Goal: Task Accomplishment & Management: Manage account settings

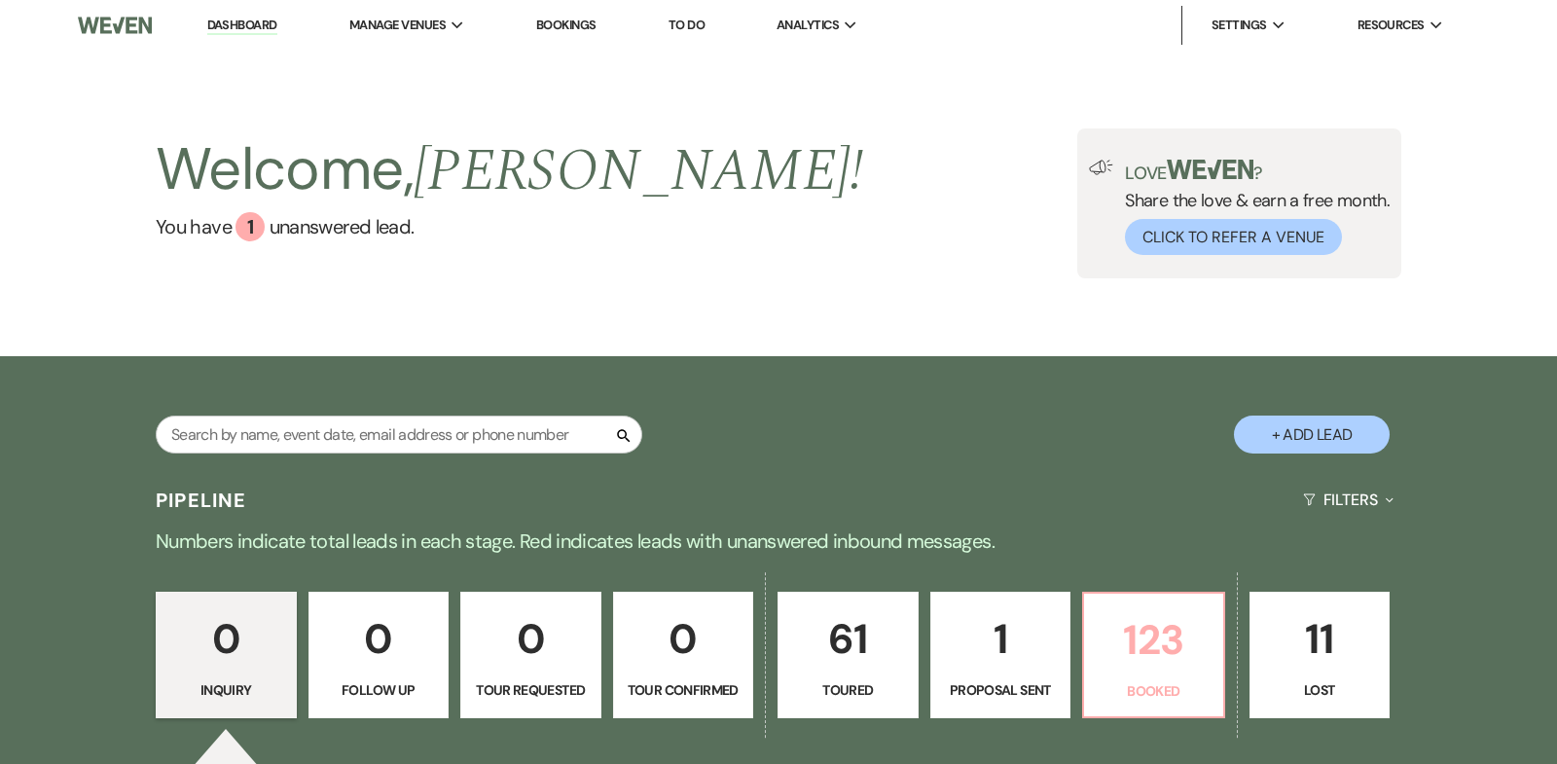
click at [1144, 650] on p "123" at bounding box center [1153, 639] width 116 height 65
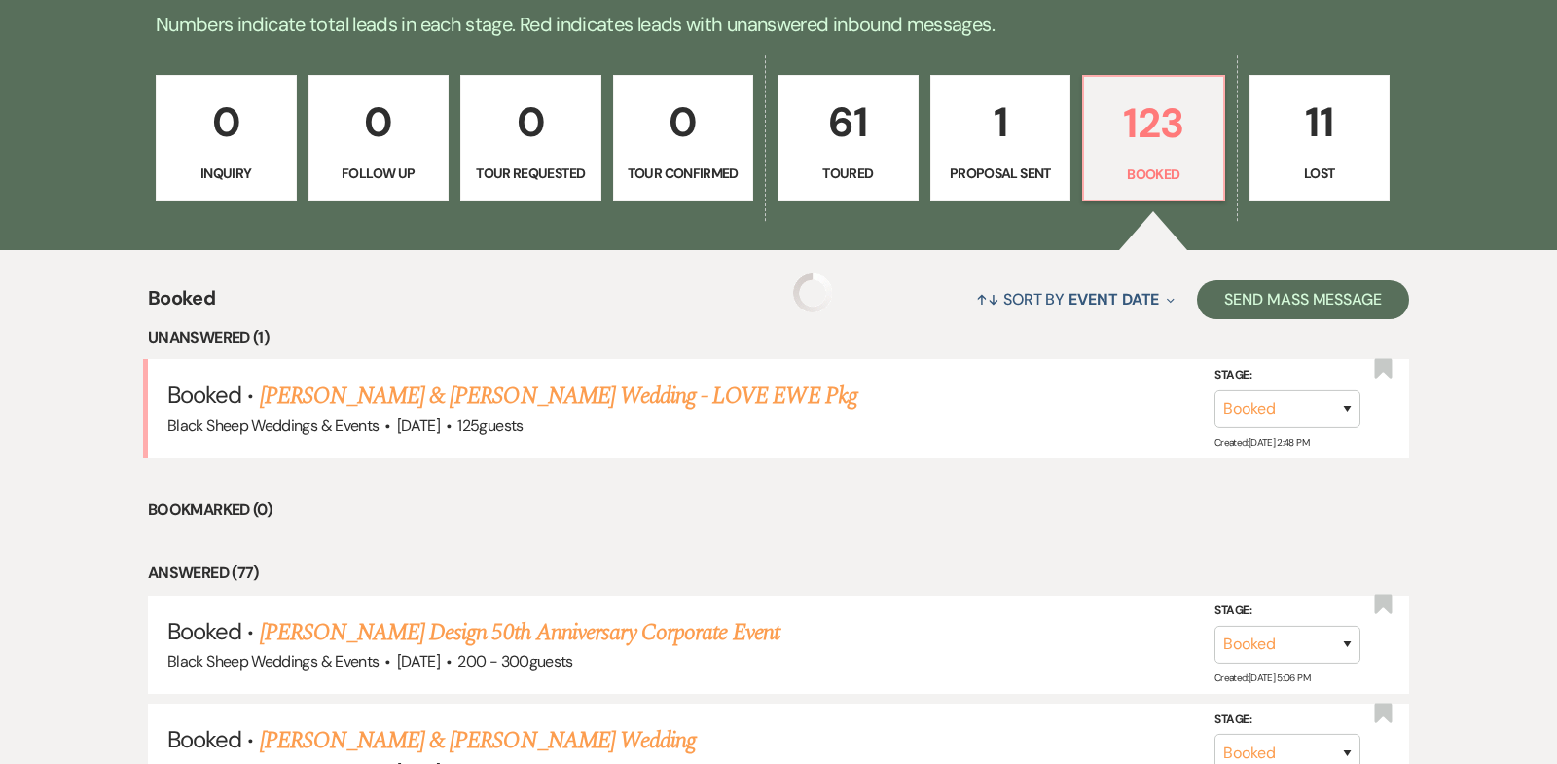
scroll to position [579, 0]
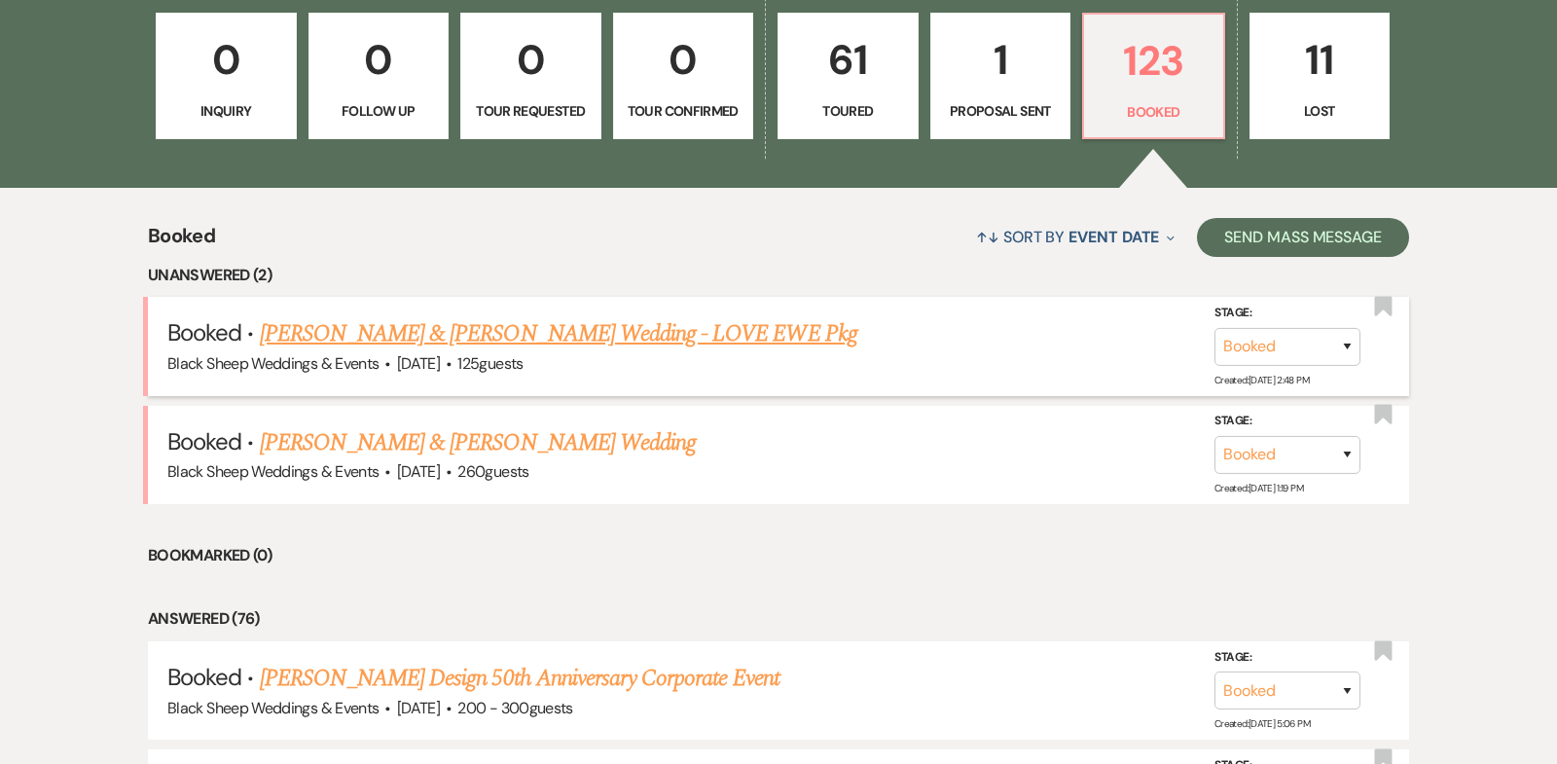
click at [576, 331] on link "[PERSON_NAME] & [PERSON_NAME] Wedding - LOVE EWE Pkg" at bounding box center [558, 333] width 597 height 35
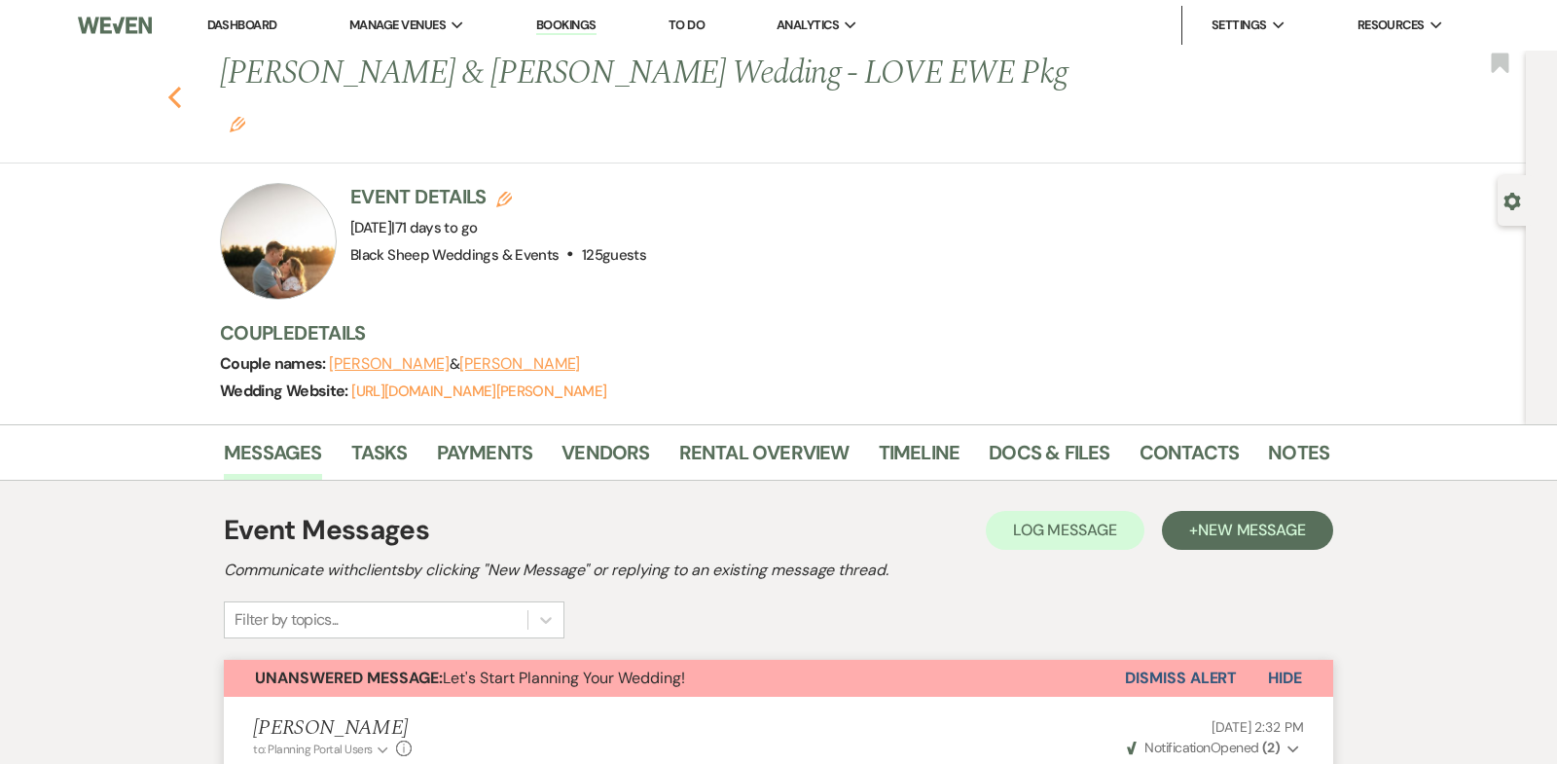
click at [175, 86] on icon "Previous" at bounding box center [174, 97] width 15 height 23
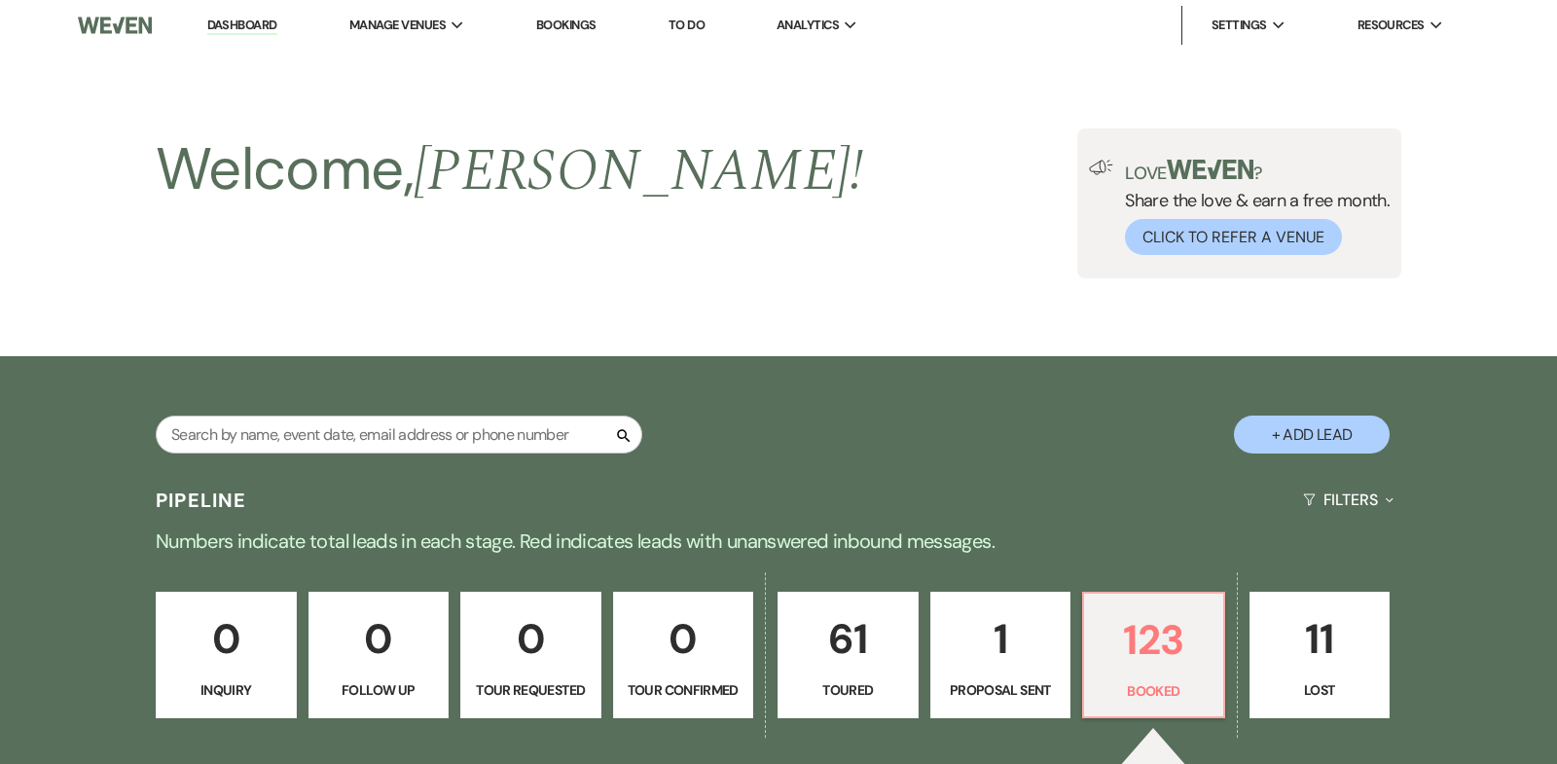
scroll to position [579, 0]
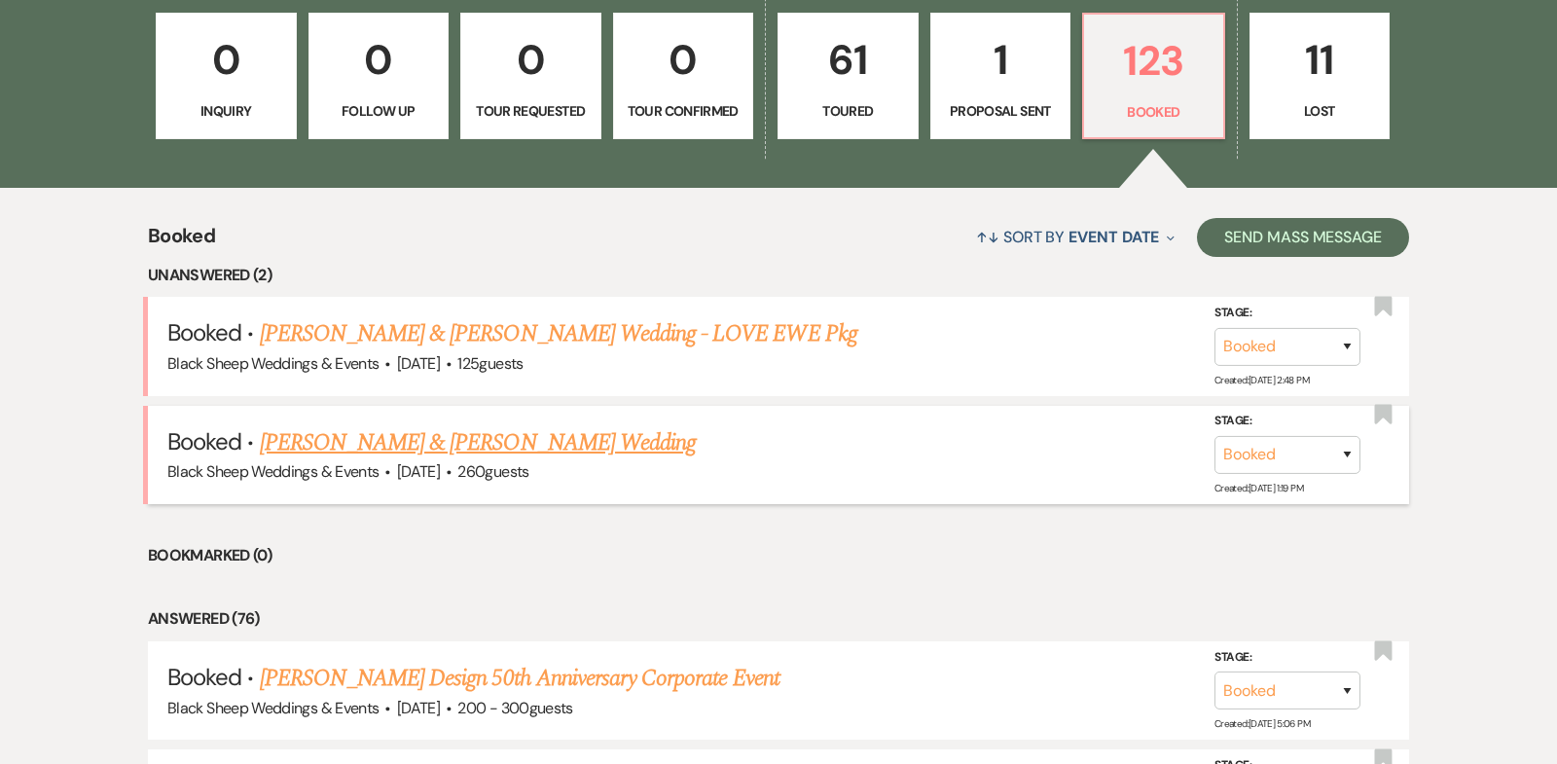
click at [487, 442] on link "[PERSON_NAME] & [PERSON_NAME] Wedding" at bounding box center [478, 442] width 436 height 35
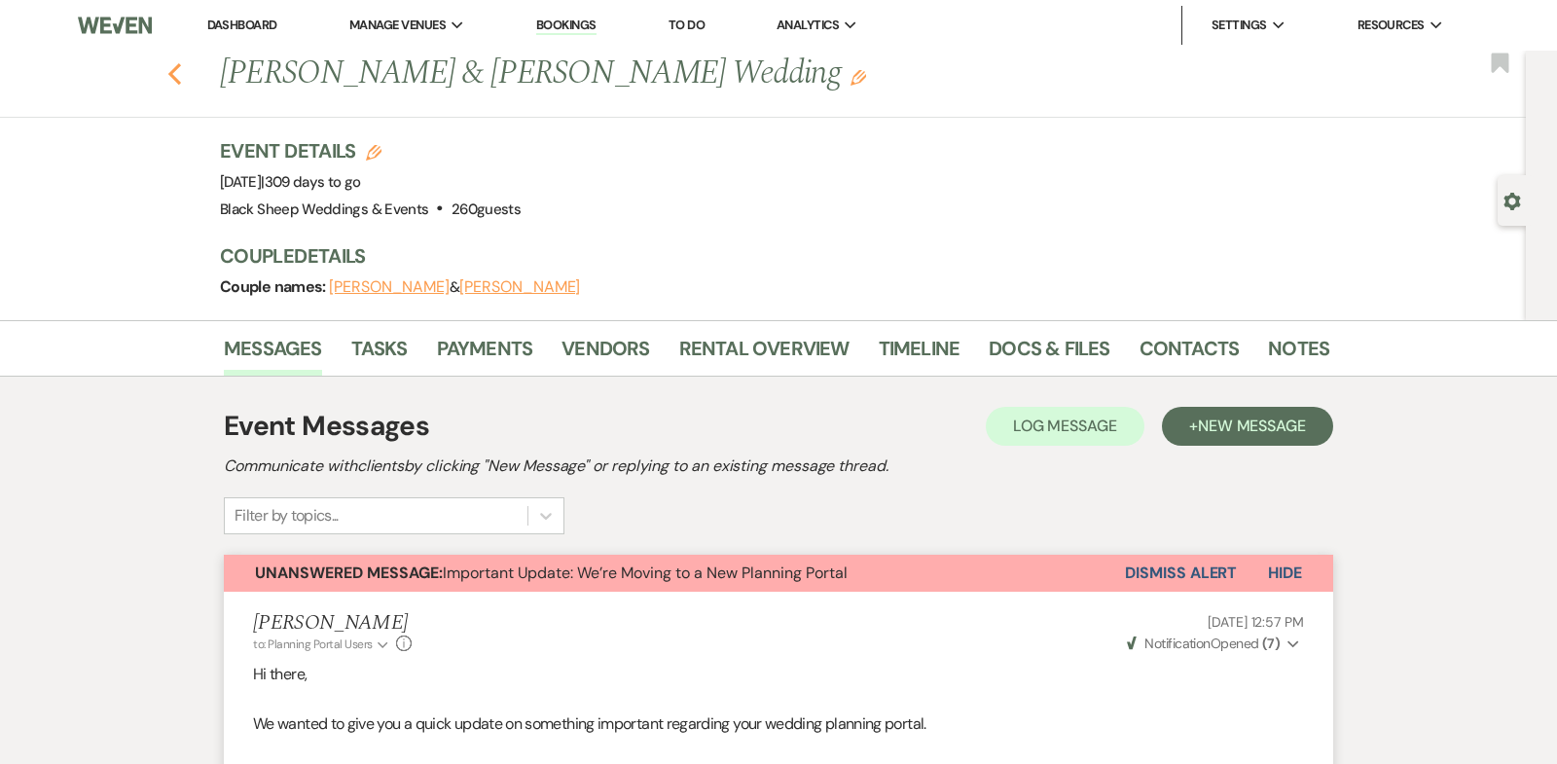
click at [175, 67] on use "button" at bounding box center [174, 73] width 13 height 21
